Goal: Task Accomplishment & Management: Manage account settings

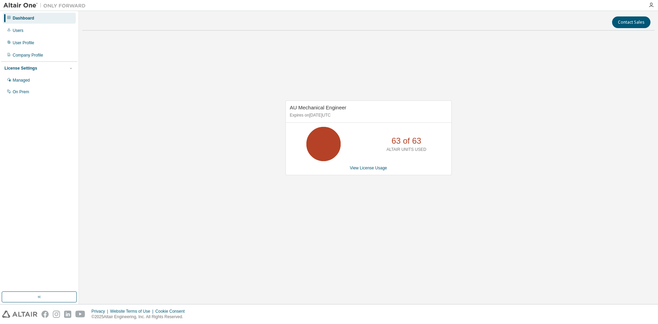
click at [364, 171] on div "AU Mechanical Engineer Expires on December 25, 2025 UTC 63 of 63 ALTAIR UNITS U…" at bounding box center [368, 137] width 166 height 75
click at [365, 168] on link "View License Usage" at bounding box center [368, 168] width 37 height 5
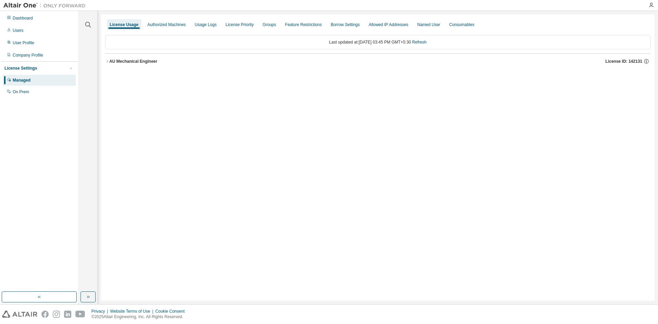
click at [106, 65] on button "AU Mechanical Engineer License ID: 142131" at bounding box center [377, 61] width 545 height 15
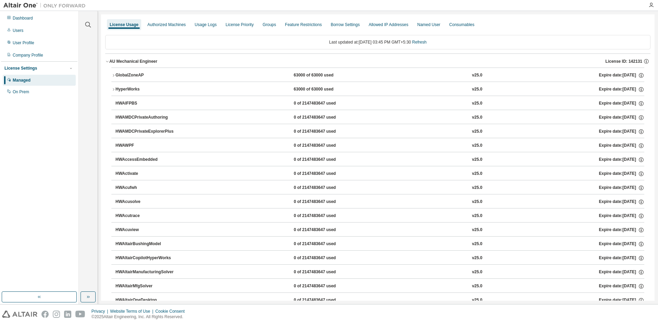
click at [118, 73] on div "GlobalZoneAP" at bounding box center [146, 75] width 62 height 6
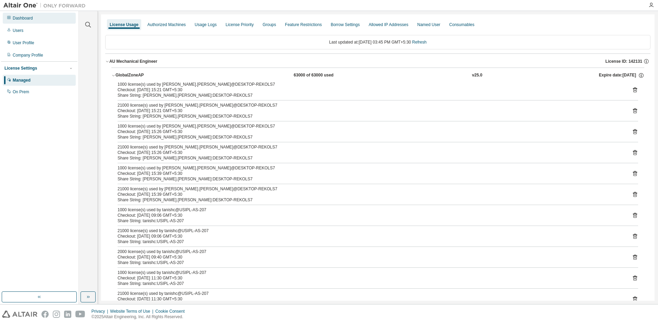
click at [27, 21] on div "Dashboard" at bounding box center [23, 17] width 20 height 5
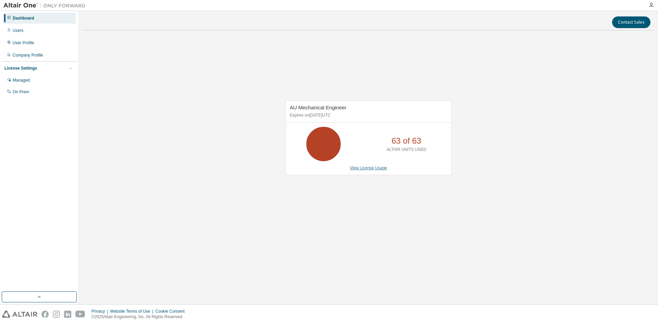
click at [374, 170] on link "View License Usage" at bounding box center [368, 168] width 37 height 5
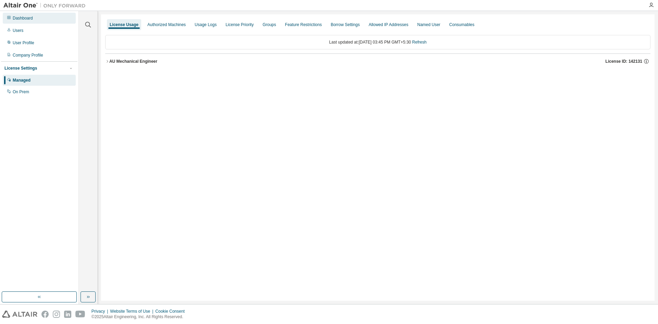
click at [22, 14] on div "Dashboard" at bounding box center [39, 18] width 73 height 11
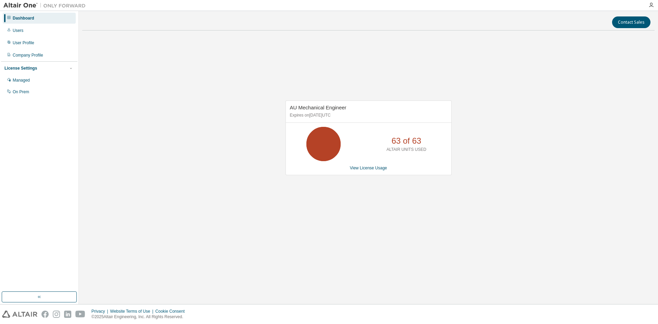
click at [374, 173] on div "AU Mechanical Engineer Expires on [DATE] UTC 63 of 63 ALTAIR UNITS USED View Li…" at bounding box center [368, 137] width 166 height 75
click at [371, 170] on link "View License Usage" at bounding box center [368, 168] width 37 height 5
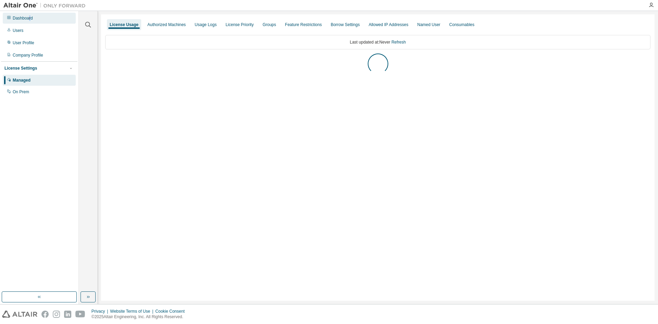
drag, startPoint x: 29, startPoint y: 12, endPoint x: 39, endPoint y: 22, distance: 14.3
click at [30, 12] on div "Dashboard Users User Profile Company Profile License Settings Managed On Prem" at bounding box center [39, 157] width 79 height 293
click at [41, 23] on div "Dashboard" at bounding box center [39, 18] width 73 height 11
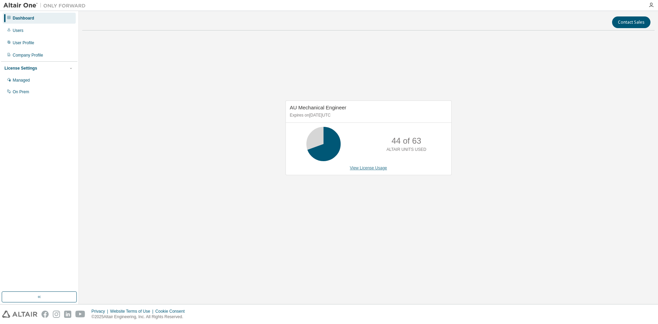
click at [367, 166] on link "View License Usage" at bounding box center [368, 168] width 37 height 5
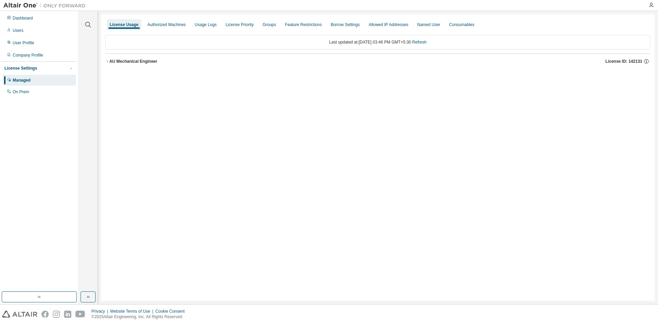
click at [111, 62] on div "AU Mechanical Engineer" at bounding box center [133, 61] width 48 height 5
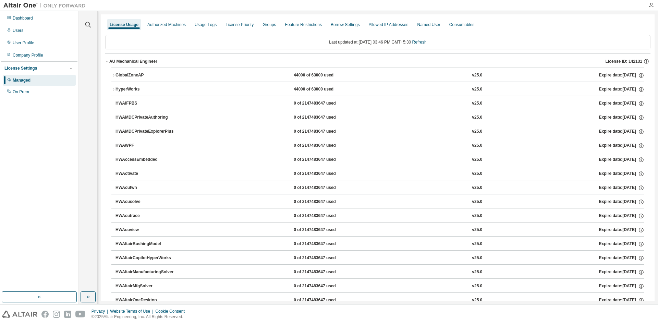
click at [128, 74] on div "GlobalZoneAP" at bounding box center [146, 75] width 62 height 6
